Goal: Task Accomplishment & Management: Manage account settings

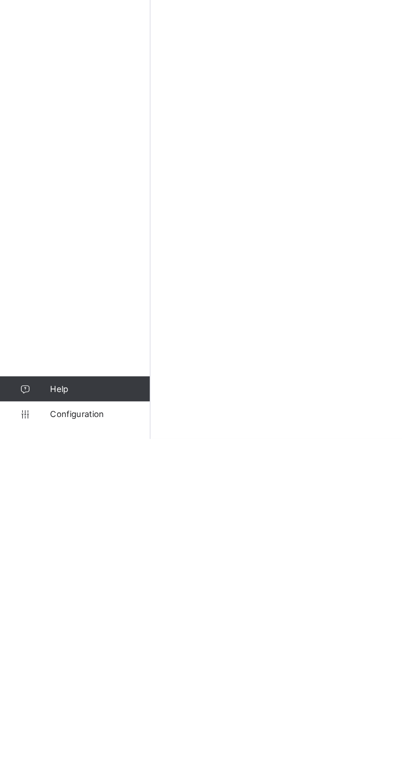
click at [57, 746] on span "Configuration" at bounding box center [65, 742] width 65 height 7
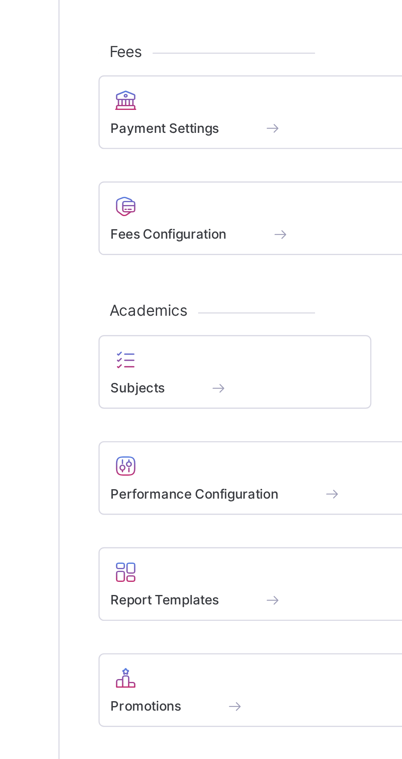
click at [201, 406] on span at bounding box center [202, 403] width 8 height 7
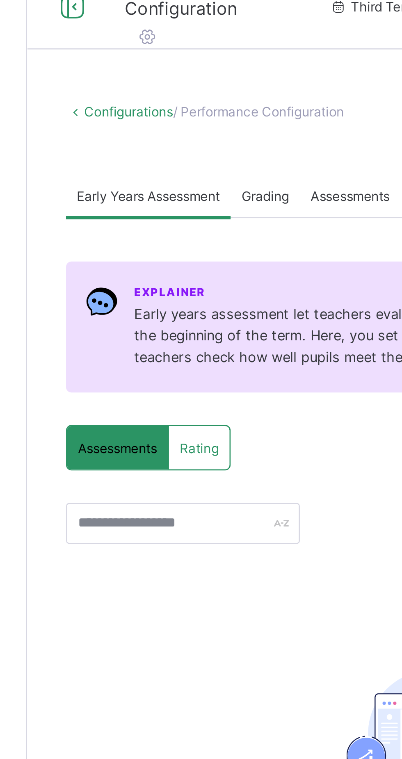
click at [192, 90] on span "Grading" at bounding box center [189, 88] width 18 height 6
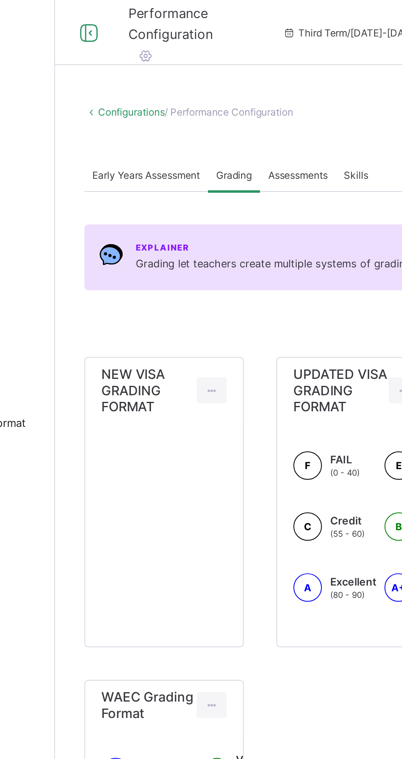
click at [223, 87] on span "Assessments" at bounding box center [221, 88] width 30 height 6
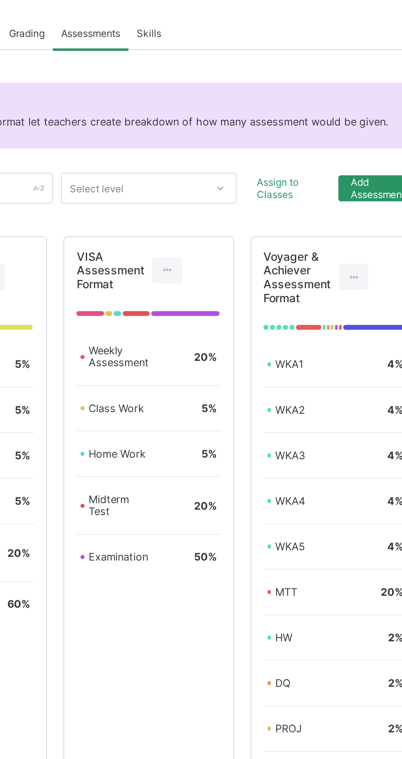
click at [354, 210] on icon at bounding box center [353, 211] width 7 height 6
click at [332, 229] on div "Edit Assessment" at bounding box center [335, 230] width 44 height 8
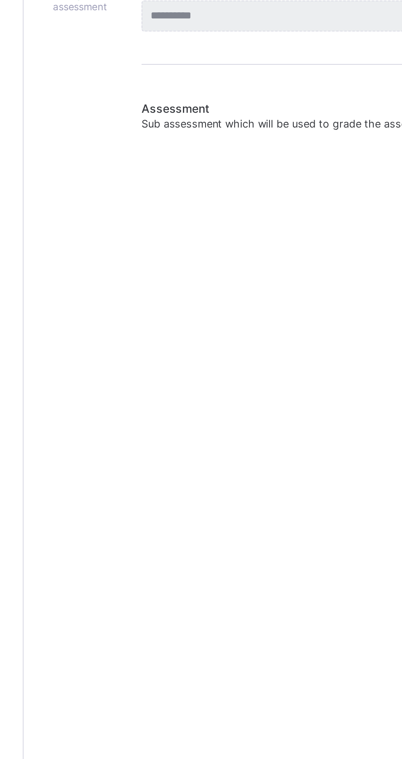
type input "**********"
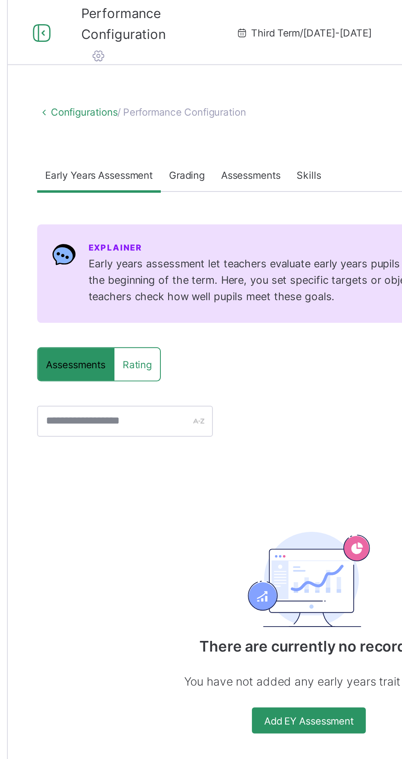
click at [193, 86] on span "Grading" at bounding box center [189, 88] width 18 height 6
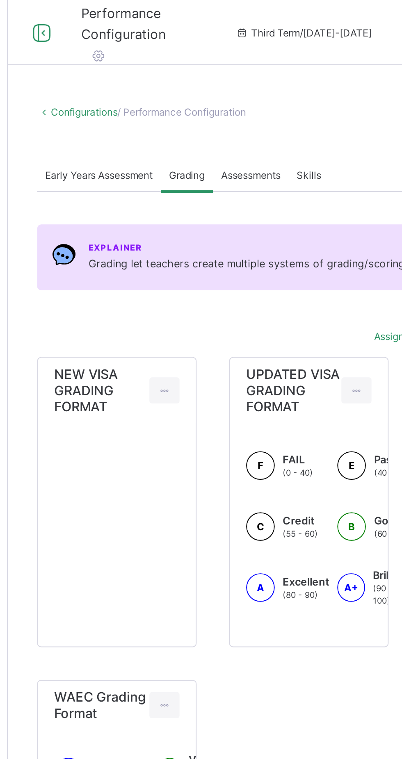
click at [225, 91] on div "Assessments" at bounding box center [221, 88] width 38 height 16
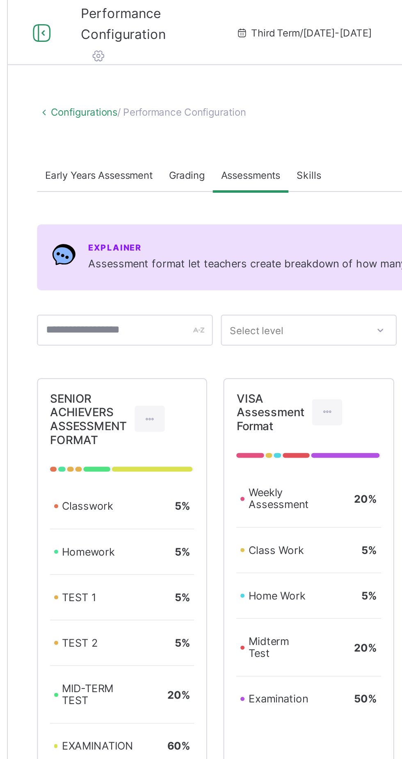
click at [253, 86] on span "Skills" at bounding box center [250, 88] width 12 height 6
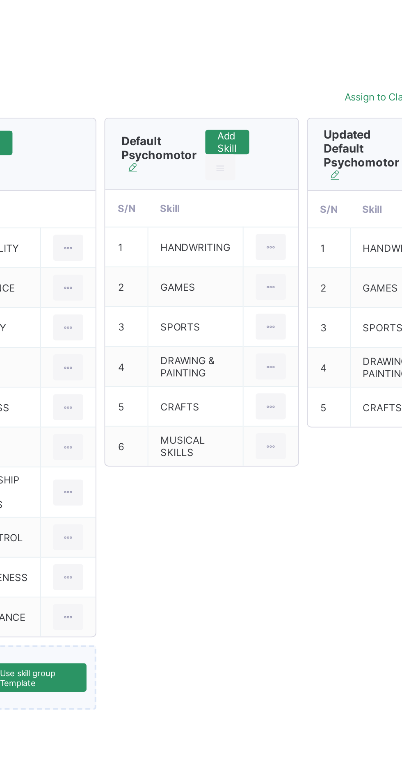
click at [302, 385] on icon at bounding box center [303, 388] width 7 height 6
click at [301, 491] on div "Default Affective Traits Add Skill Delete skill group S/N Skill 1 PUNCTUALITY E…" at bounding box center [250, 371] width 274 height 299
